Goal: Navigation & Orientation: Go to known website

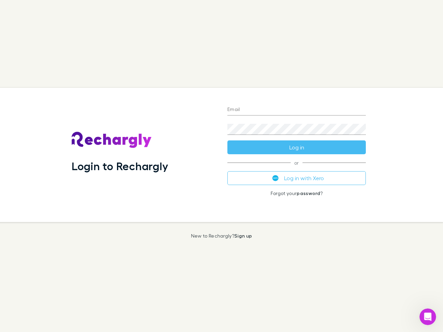
click at [221, 166] on div "Login to Rechargly" at bounding box center [144, 155] width 156 height 134
click at [296, 110] on input "Email" at bounding box center [296, 109] width 138 height 11
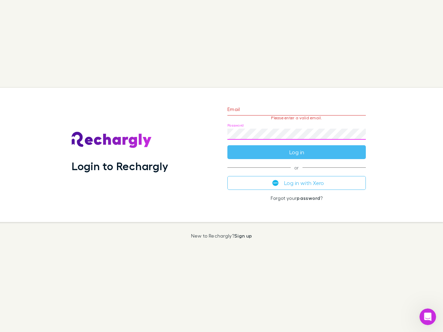
click at [296, 147] on form "Email Please enter a valid email. Password Log in" at bounding box center [296, 129] width 138 height 60
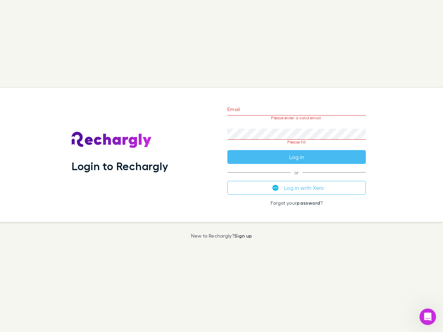
click at [296, 178] on div "Email Please enter a valid email. Password Please fill Log in or Log in with Xe…" at bounding box center [296, 155] width 149 height 134
